Goal: Task Accomplishment & Management: Complete application form

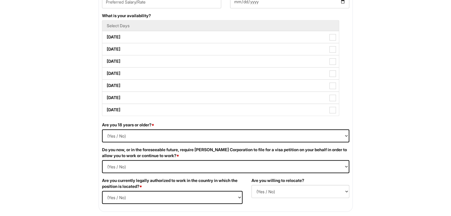
scroll to position [300, 0]
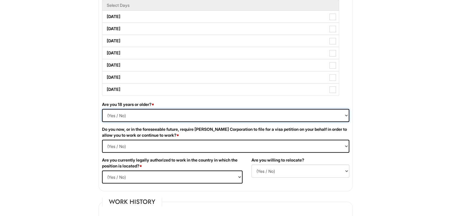
click at [334, 119] on select "(Yes / No) Yes No" at bounding box center [225, 115] width 247 height 13
select select "Yes"
click at [102, 109] on select "(Yes / No) Yes No" at bounding box center [225, 115] width 247 height 13
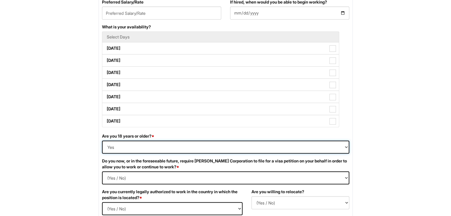
scroll to position [0, 0]
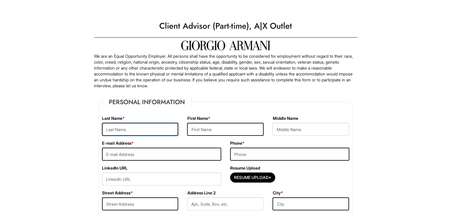
click at [124, 132] on input "text" at bounding box center [140, 129] width 76 height 13
type input "[PERSON_NAME]"
click at [192, 129] on input "text" at bounding box center [225, 129] width 76 height 13
type input "[PERSON_NAME]"
click at [167, 151] on input "email" at bounding box center [161, 154] width 119 height 13
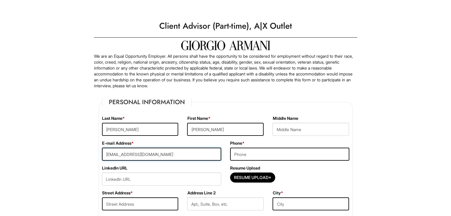
type input "[EMAIL_ADDRESS][DOMAIN_NAME]"
click at [238, 155] on input "tel" at bounding box center [289, 154] width 119 height 13
type input "6128016873"
click at [258, 178] on input "Resume Upload*" at bounding box center [252, 177] width 44 height 9
type input "C:\fakepath\Resume (6) (RDB).docx (7).pdf"
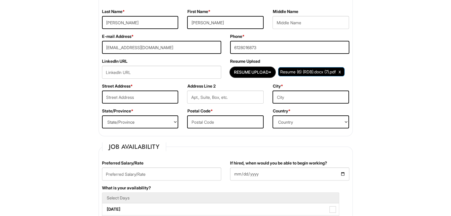
scroll to position [113, 0]
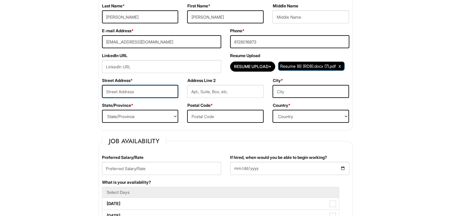
click at [151, 91] on input "text" at bounding box center [140, 91] width 76 height 13
type input "[STREET_ADDRESS]"
type input "Unit 126"
type input "Scottsdale"
select select "AZ"
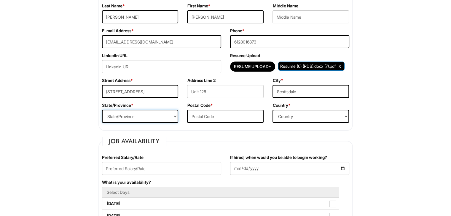
type input "85258"
select select "[GEOGRAPHIC_DATA]"
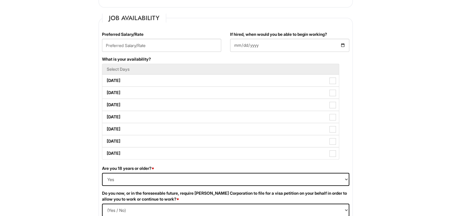
scroll to position [242, 0]
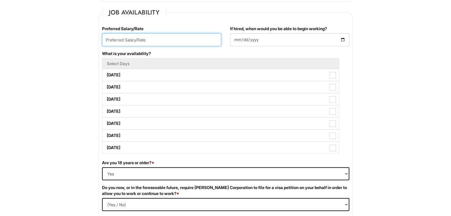
click at [153, 44] on input "text" at bounding box center [161, 39] width 119 height 13
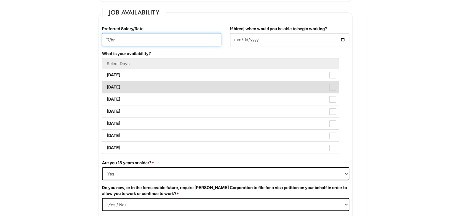
type input "17/hr"
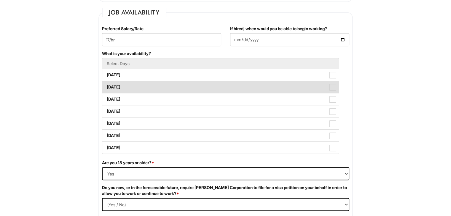
click at [178, 86] on label "[DATE]" at bounding box center [220, 87] width 236 height 12
click at [106, 86] on Available_Tuesday "[DATE]" at bounding box center [104, 84] width 4 height 4
checkbox Available_Tuesday "true"
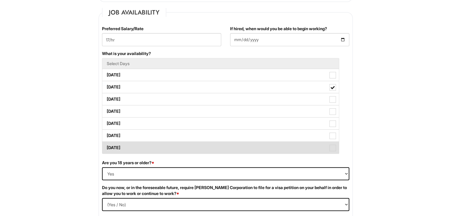
click at [301, 147] on label "[DATE]" at bounding box center [220, 148] width 236 height 12
click at [106, 147] on Available_Sunday "[DATE]" at bounding box center [104, 145] width 4 height 4
checkbox Available_Sunday "true"
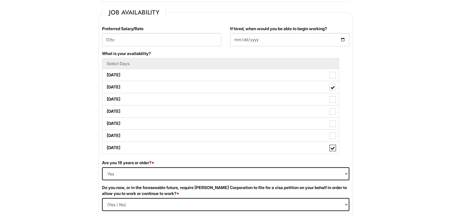
scroll to position [52, 0]
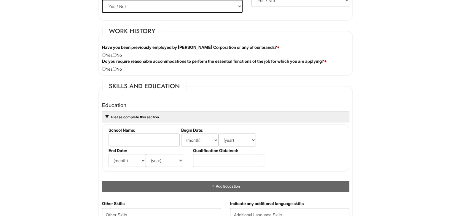
scroll to position [472, 0]
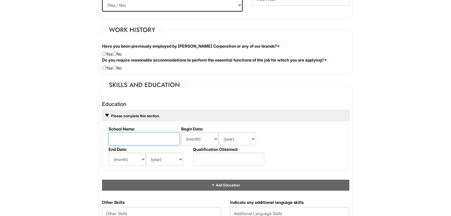
click at [170, 140] on input "text" at bounding box center [143, 138] width 71 height 13
click at [116, 52] on input "radio" at bounding box center [115, 54] width 4 height 4
radio input "true"
click at [116, 66] on input "radio" at bounding box center [115, 68] width 4 height 4
radio input "true"
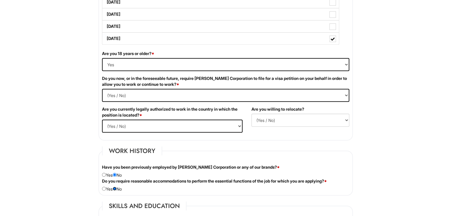
scroll to position [349, 0]
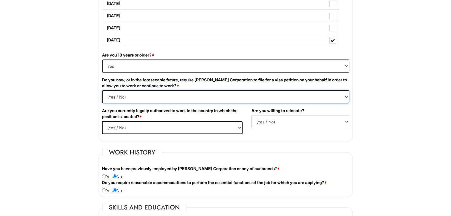
click at [330, 97] on Required "(Yes / No) Yes No" at bounding box center [225, 96] width 247 height 13
select Required "No"
click at [102, 90] on Required "(Yes / No) Yes No" at bounding box center [225, 96] width 247 height 13
click at [232, 128] on select "(Yes / No) Yes No" at bounding box center [172, 127] width 140 height 13
select select "Yes"
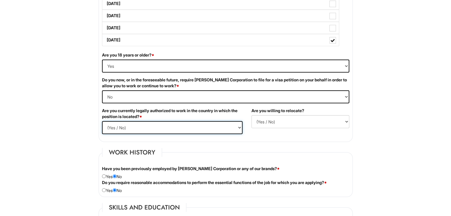
click at [102, 121] on select "(Yes / No) Yes No" at bounding box center [172, 127] width 140 height 13
click at [293, 121] on select "(Yes / No) No Yes" at bounding box center [300, 121] width 98 height 13
select select "N"
click at [251, 115] on select "(Yes / No) No Yes" at bounding box center [300, 121] width 98 height 13
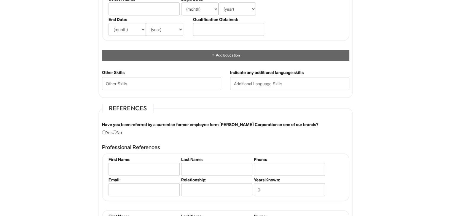
scroll to position [661, 0]
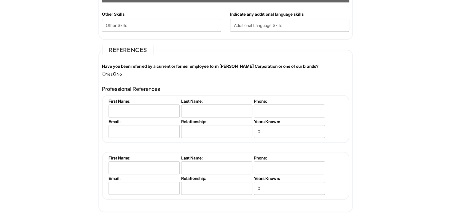
click at [116, 72] on input "radio" at bounding box center [115, 74] width 4 height 4
radio input "true"
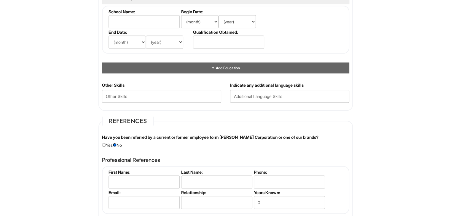
scroll to position [573, 0]
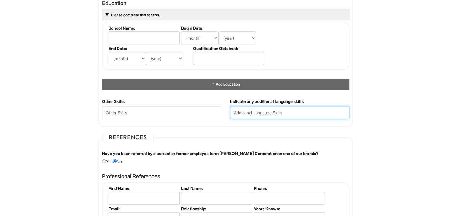
click at [269, 114] on input "text" at bounding box center [289, 112] width 119 height 13
click at [235, 113] on input "spanish" at bounding box center [289, 112] width 119 height 13
click at [254, 114] on input "Spanish" at bounding box center [289, 112] width 119 height 13
type input "Spanish, currently learning Italian"
click at [391, 123] on html "Please Complete This Form 1 2 3 Client Advisor (Part-time), A|X Outlet PLEASE C…" at bounding box center [225, 6] width 451 height 1158
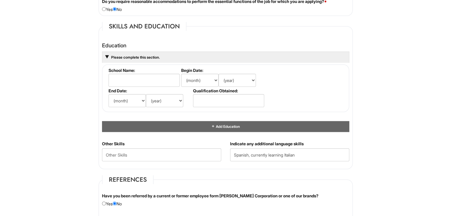
scroll to position [529, 0]
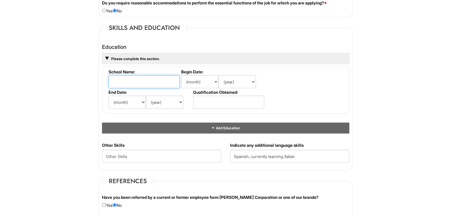
click at [140, 80] on input "text" at bounding box center [143, 81] width 71 height 13
click at [151, 83] on input "text" at bounding box center [143, 81] width 71 height 13
type input "[US_STATE] State Univerisity"
click at [194, 83] on select "(month) Jan Feb Mar Apr May Jun [DATE] Aug Sep Oct Nov Dec" at bounding box center [199, 81] width 37 height 13
select select "8"
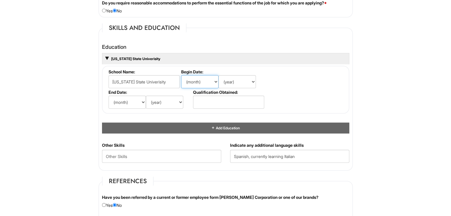
click at [181, 75] on select "(month) Jan Feb Mar Apr May Jun [DATE] Aug Sep Oct Nov Dec" at bounding box center [199, 81] width 37 height 13
click at [238, 85] on select "(year) 2029 2028 2027 2026 2025 2024 2023 2022 2021 2020 2019 2018 2017 2016 20…" at bounding box center [236, 81] width 37 height 13
select select "2018"
click at [218, 75] on select "(year) 2029 2028 2027 2026 2025 2024 2023 2022 2021 2020 2019 2018 2017 2016 20…" at bounding box center [236, 81] width 37 height 13
click at [226, 101] on input "text" at bounding box center [228, 102] width 71 height 13
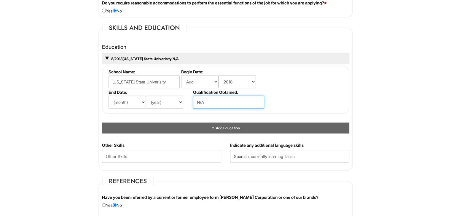
type input "N/A"
click at [356, 89] on div "Personal Information Last Name * [PERSON_NAME] First Name * [PERSON_NAME] Middl…" at bounding box center [225, 66] width 263 height 1007
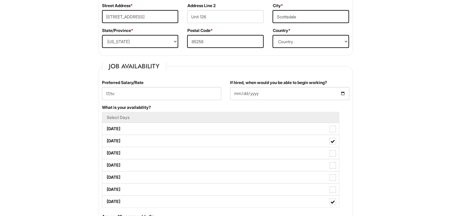
scroll to position [179, 0]
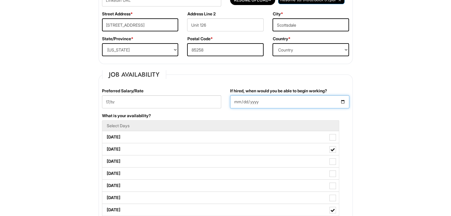
click at [343, 103] on input "If hired, when would you be able to begin working?" at bounding box center [289, 101] width 119 height 13
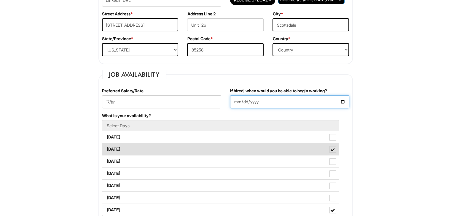
type input "[DATE]"
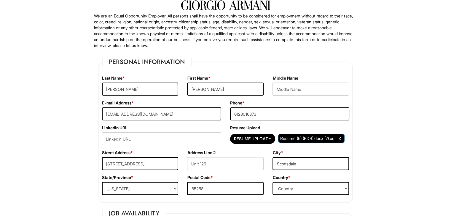
scroll to position [39, 0]
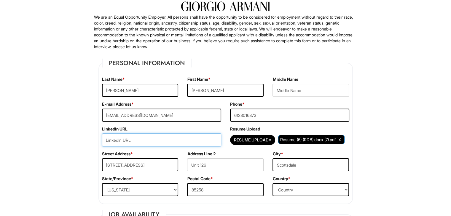
click at [124, 140] on input "url" at bounding box center [161, 140] width 119 height 13
paste input "[URL][DOMAIN_NAME][PERSON_NAME]"
type input "[URL][DOMAIN_NAME][PERSON_NAME]"
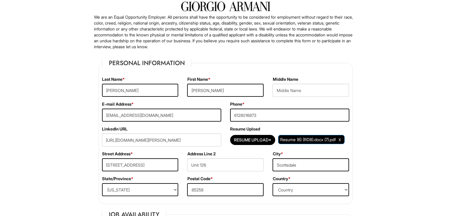
click at [343, 101] on div "Phone * [PHONE_NUMBER]" at bounding box center [290, 113] width 128 height 25
click at [338, 142] on span "Clear Uploaded File" at bounding box center [339, 139] width 2 height 5
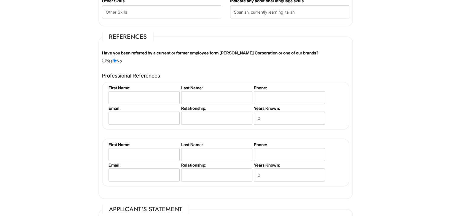
scroll to position [675, 0]
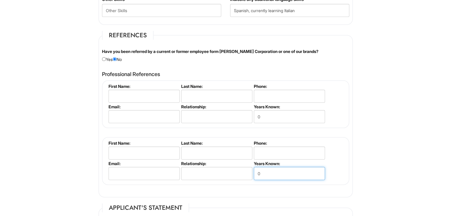
click at [277, 172] on input "0" at bounding box center [289, 173] width 71 height 13
type input "1"
click at [267, 113] on input "0" at bounding box center [289, 116] width 71 height 13
type input "<1"
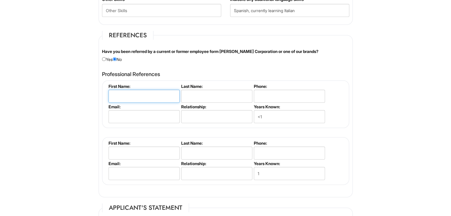
click at [167, 93] on input "text" at bounding box center [143, 96] width 71 height 13
type input "[PERSON_NAME]"
click at [184, 95] on input "text" at bounding box center [216, 96] width 71 height 13
type input "Moon"
click at [193, 111] on input "text" at bounding box center [216, 116] width 71 height 13
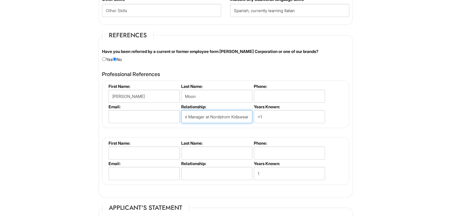
scroll to position [0, 19]
type input "Assistant Manager at Nordstrom Kidswear"
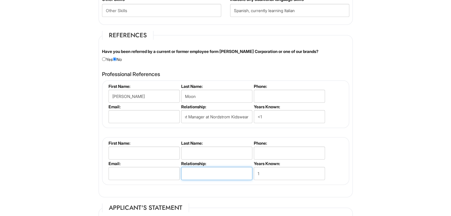
scroll to position [0, 0]
click at [193, 175] on input "text" at bounding box center [216, 173] width 71 height 13
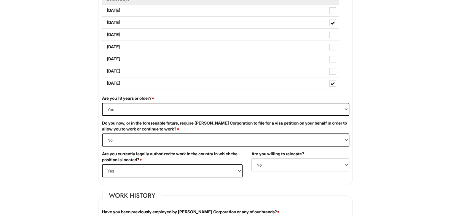
scroll to position [305, 0]
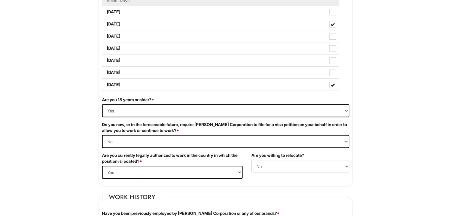
type input "Manager at Savers"
